Goal: Find specific page/section: Find specific page/section

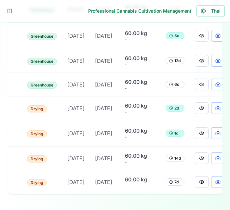
scroll to position [0, 144]
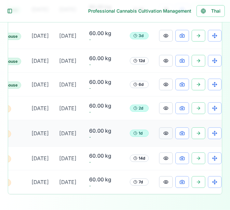
click at [160, 139] on button at bounding box center [166, 133] width 14 height 12
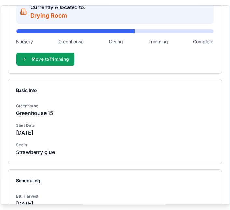
scroll to position [226, 0]
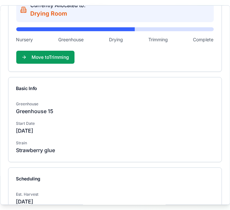
scroll to position [0, 0]
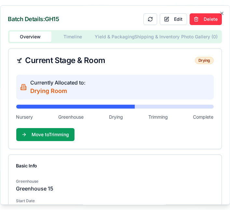
click at [71, 36] on button "Timeline" at bounding box center [73, 37] width 42 height 10
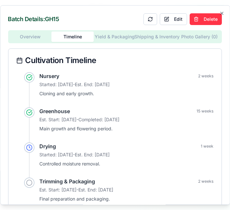
click at [128, 42] on button "Yield & Packaging" at bounding box center [115, 37] width 42 height 10
